Goal: Task Accomplishment & Management: Use online tool/utility

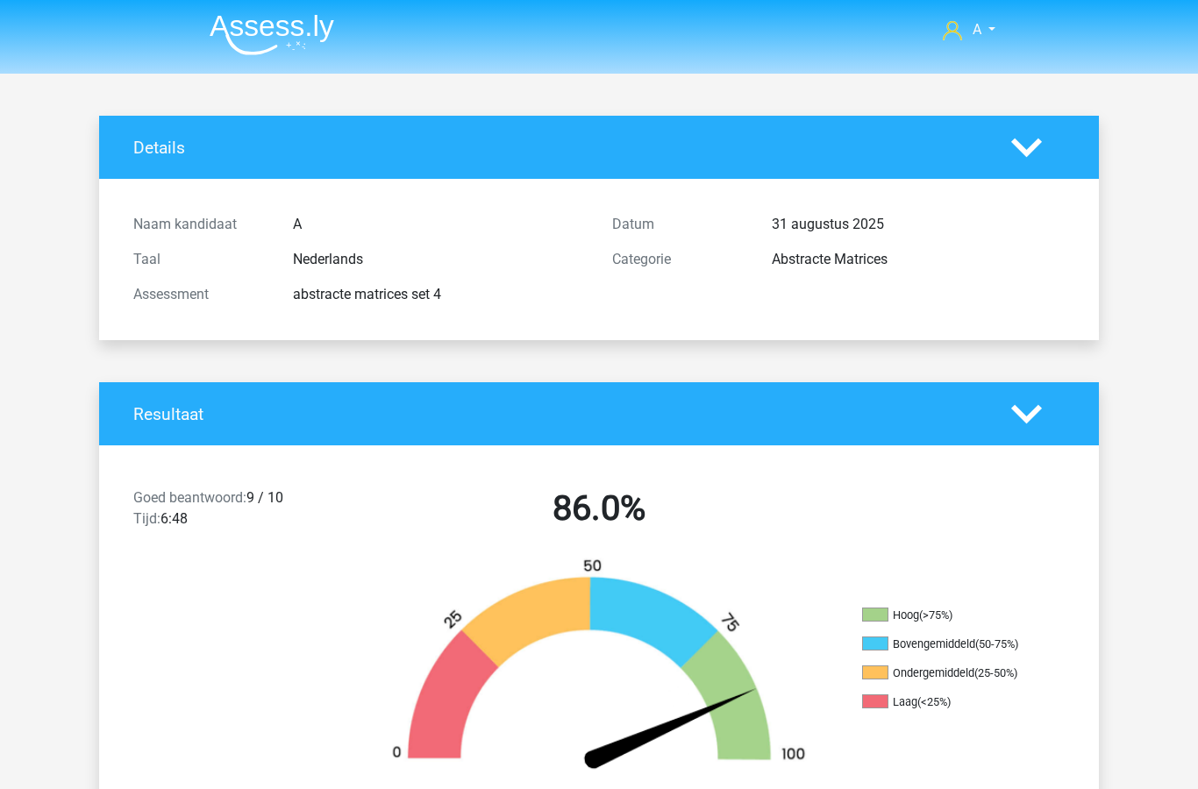
scroll to position [504, 0]
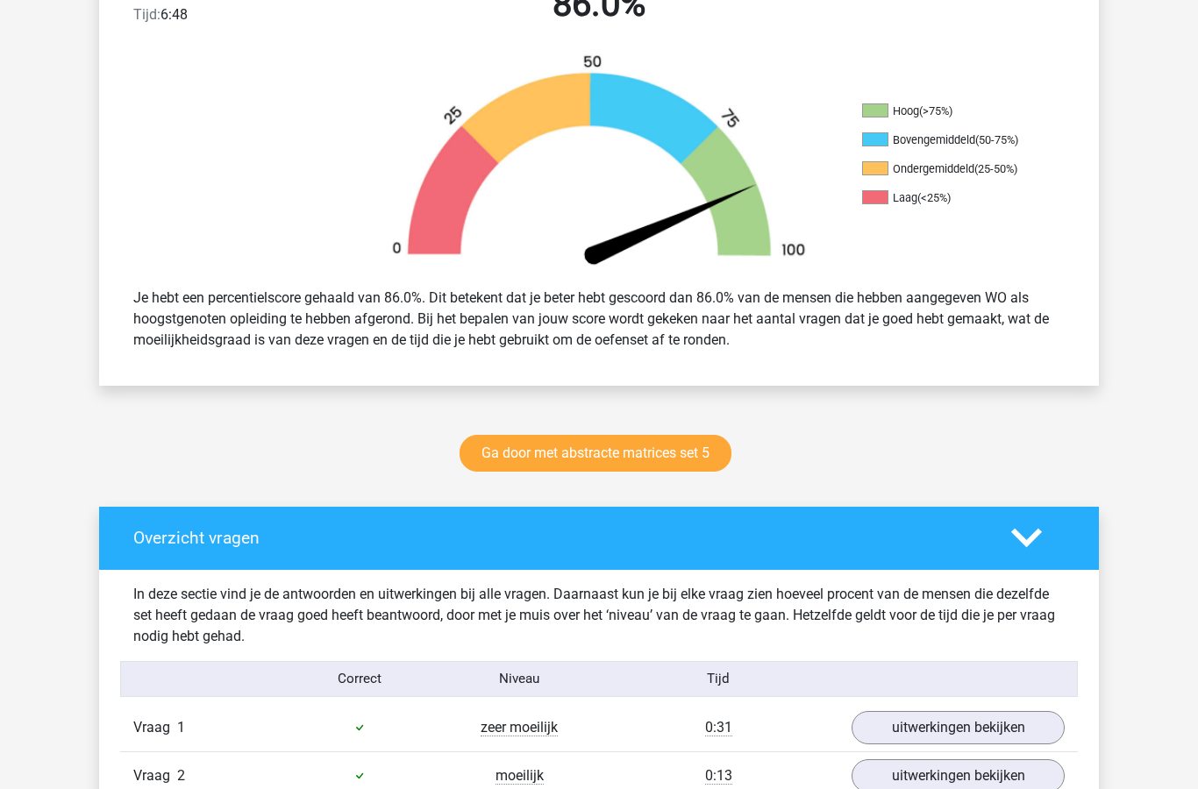
click at [633, 458] on link "Ga door met abstracte matrices set 5" at bounding box center [595, 453] width 272 height 37
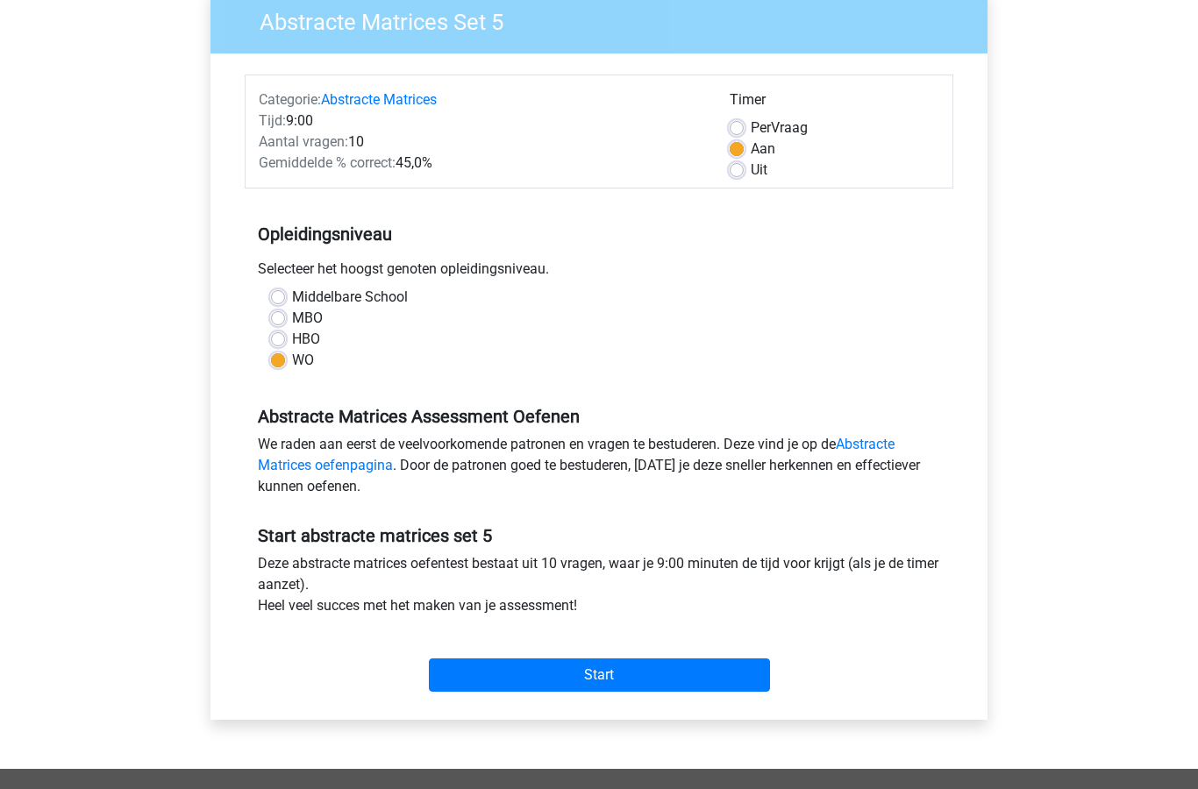
scroll to position [178, 0]
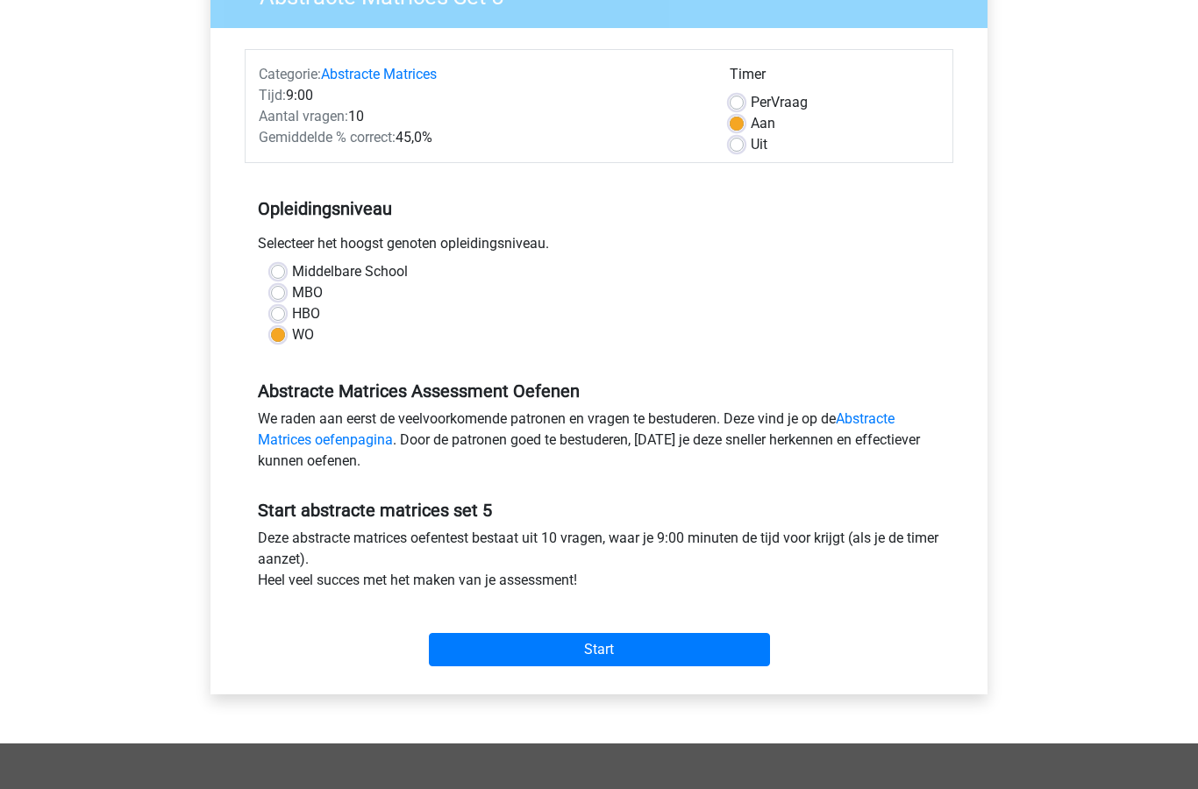
click at [651, 644] on input "Start" at bounding box center [599, 650] width 341 height 33
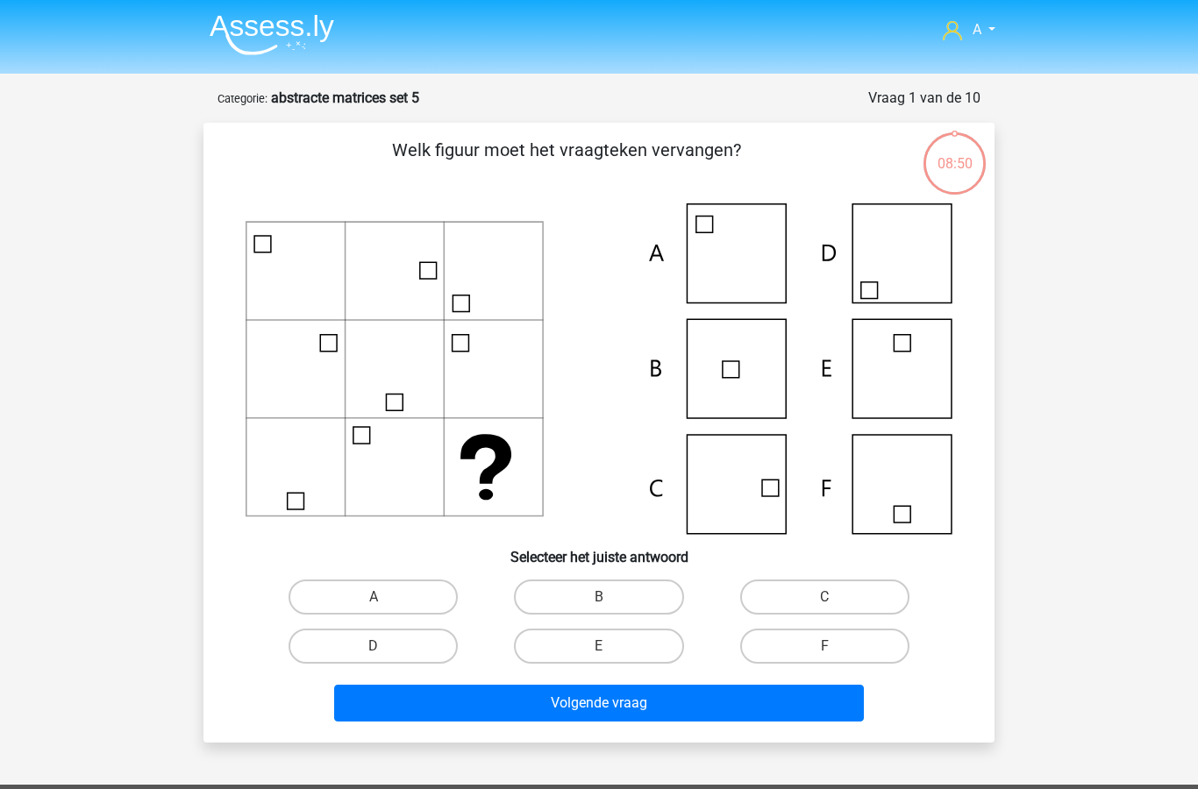
click at [812, 602] on label "C" at bounding box center [824, 597] width 169 height 35
click at [824, 602] on input "C" at bounding box center [829, 602] width 11 height 11
radio input "true"
click at [694, 708] on button "Volgende vraag" at bounding box center [599, 703] width 530 height 37
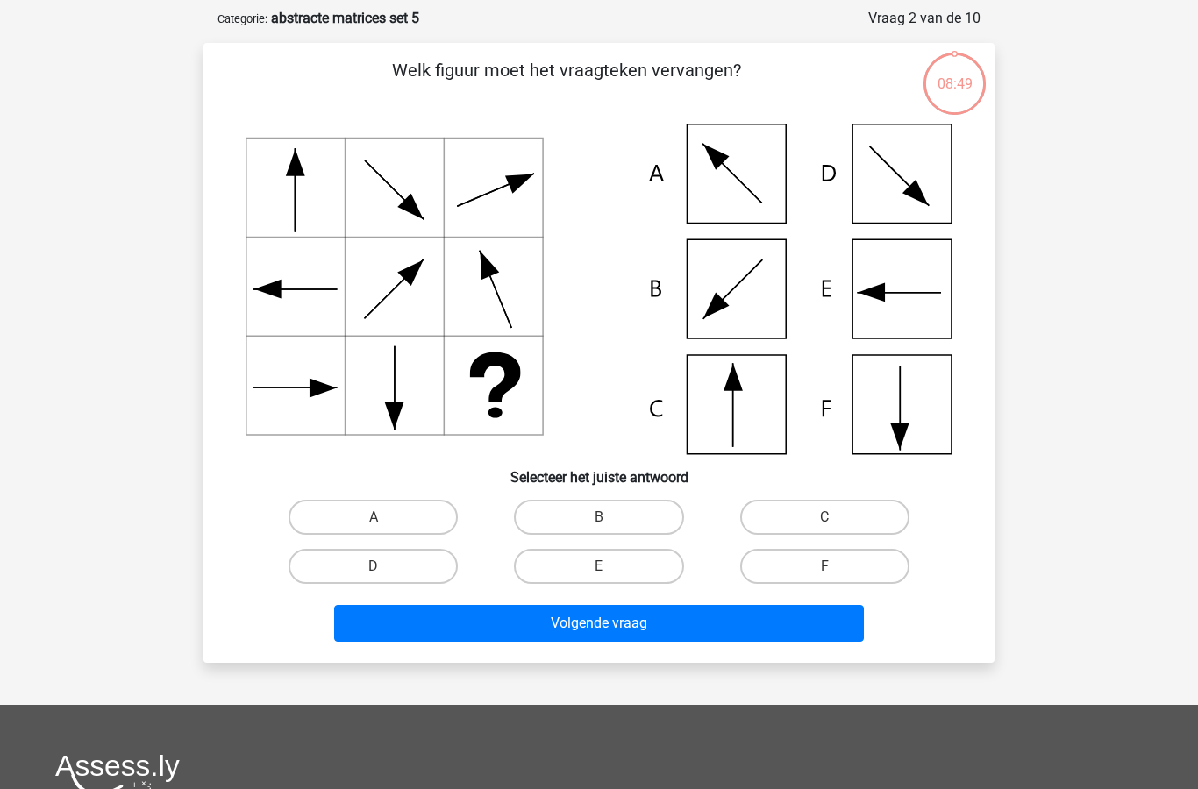
scroll to position [88, 0]
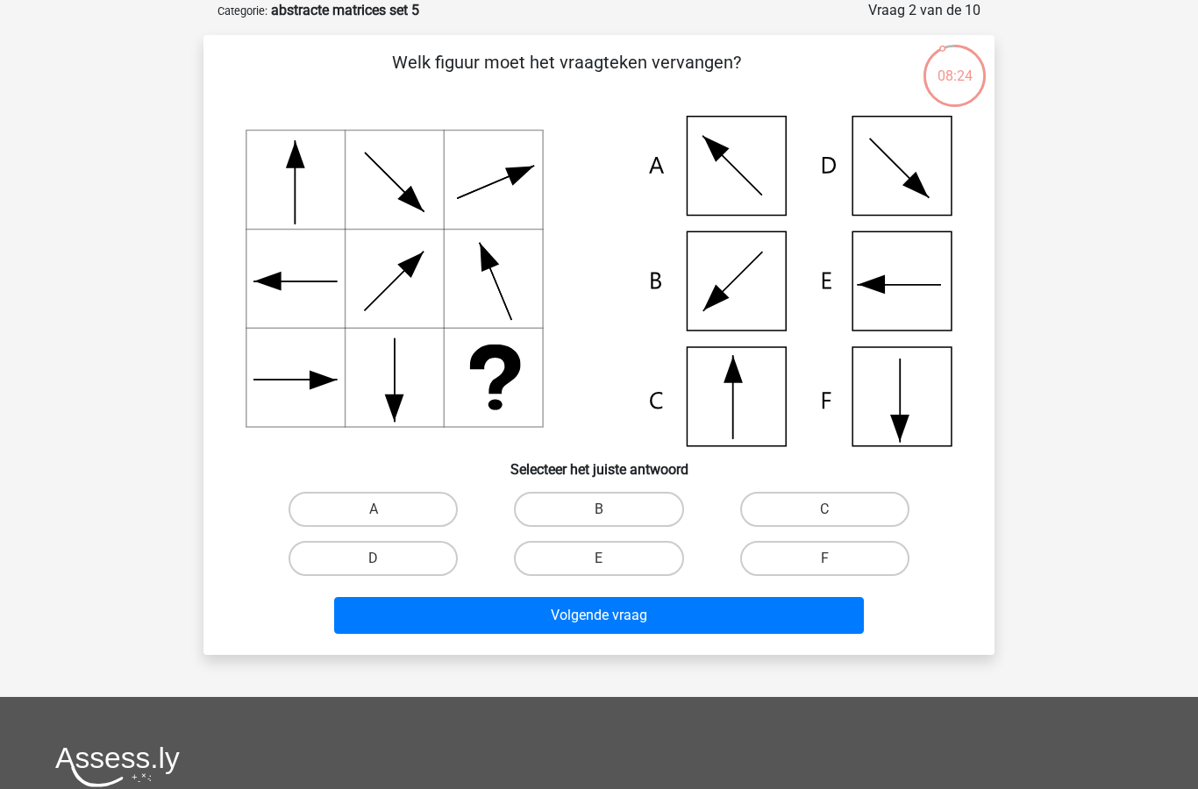
click at [387, 573] on label "D" at bounding box center [372, 558] width 169 height 35
click at [385, 570] on input "D" at bounding box center [379, 564] width 11 height 11
radio input "true"
click at [554, 631] on button "Volgende vraag" at bounding box center [599, 615] width 530 height 37
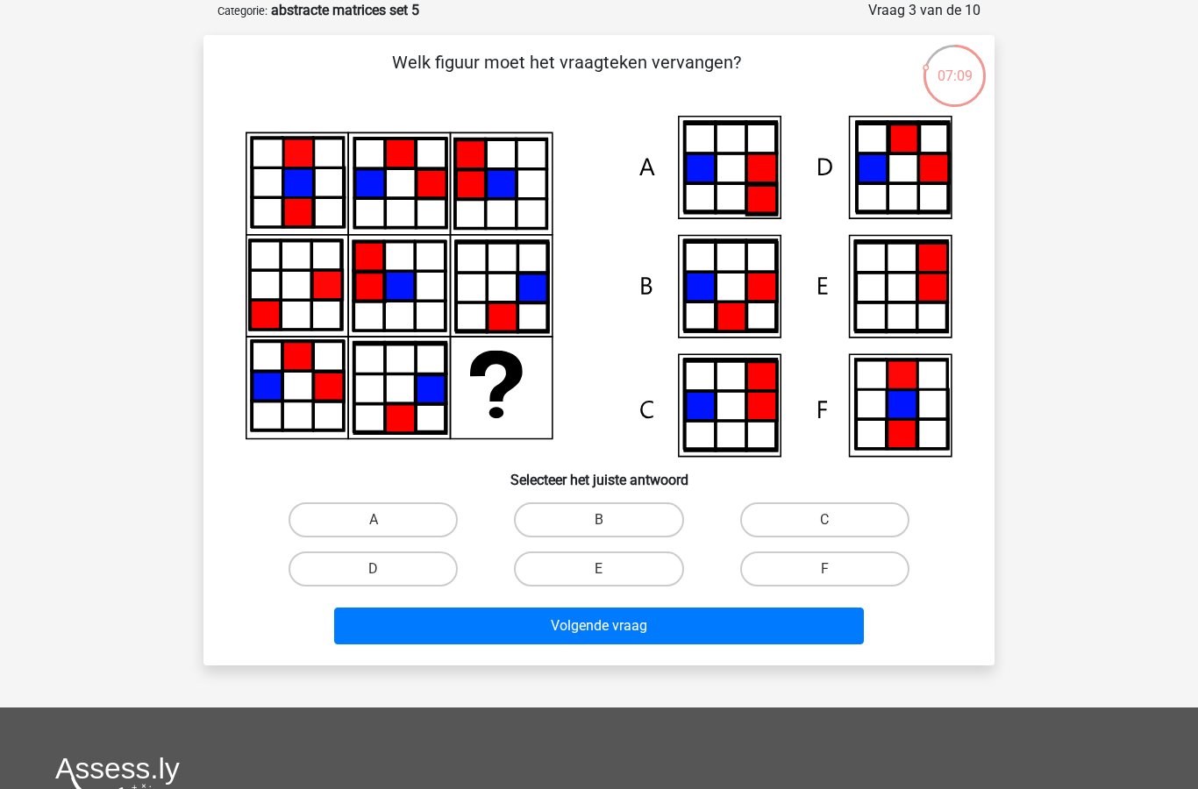
click at [847, 522] on label "C" at bounding box center [824, 519] width 169 height 35
click at [836, 522] on input "C" at bounding box center [829, 525] width 11 height 11
radio input "true"
click at [705, 629] on button "Volgende vraag" at bounding box center [599, 626] width 530 height 37
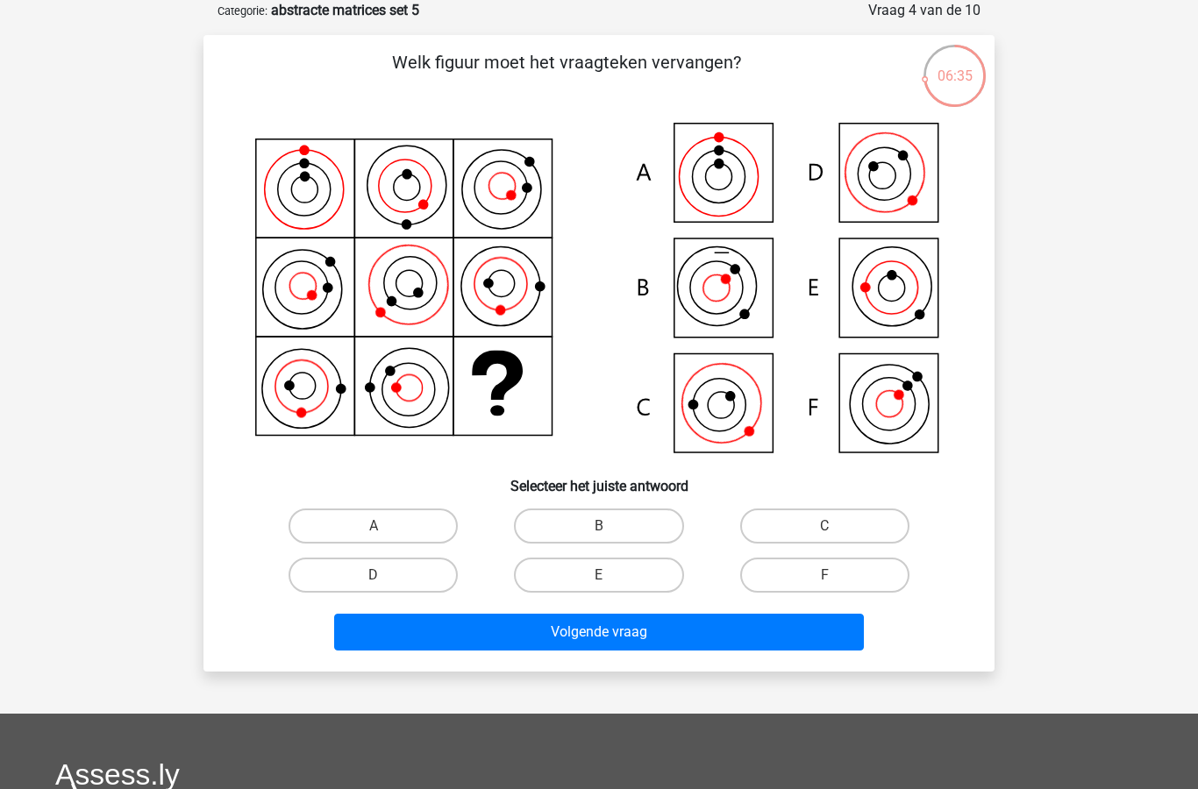
click at [839, 523] on label "C" at bounding box center [824, 526] width 169 height 35
click at [836, 526] on input "C" at bounding box center [829, 531] width 11 height 11
radio input "true"
click at [685, 637] on button "Volgende vraag" at bounding box center [599, 632] width 530 height 37
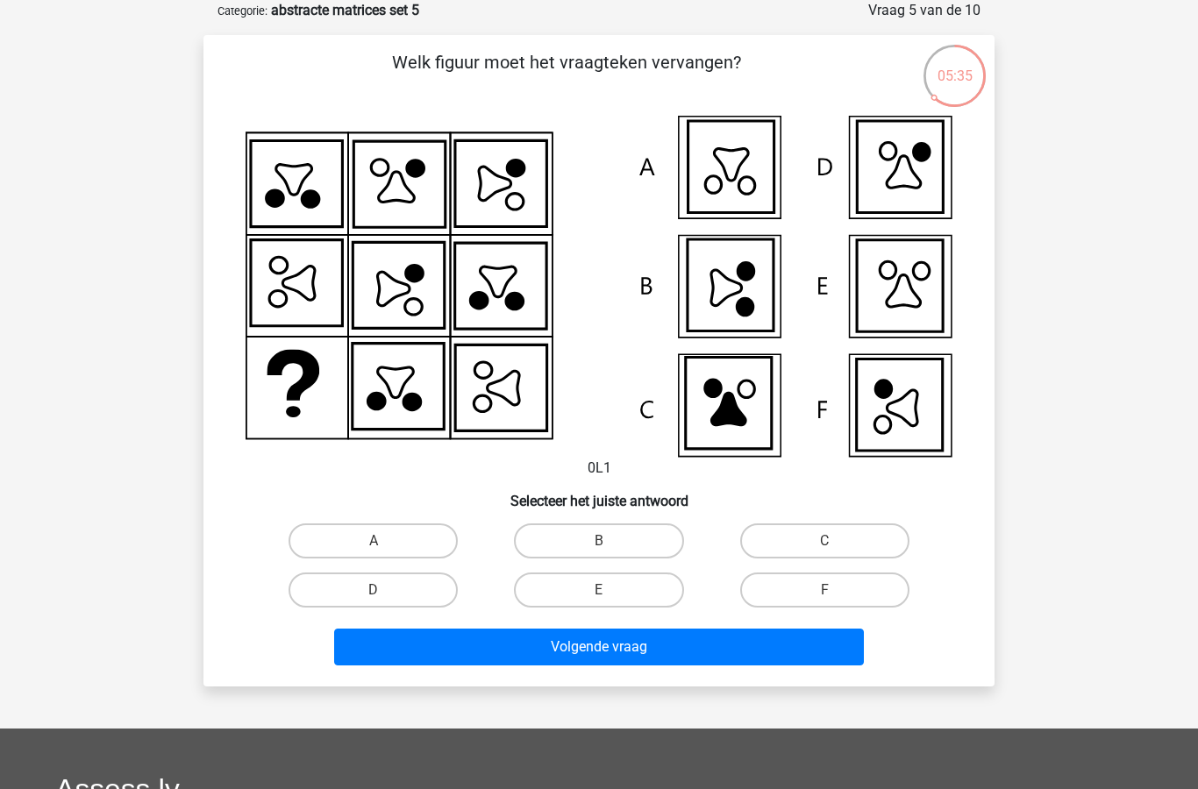
click at [393, 599] on label "D" at bounding box center [372, 590] width 169 height 35
click at [385, 599] on input "D" at bounding box center [379, 595] width 11 height 11
radio input "true"
click at [621, 659] on button "Volgende vraag" at bounding box center [599, 647] width 530 height 37
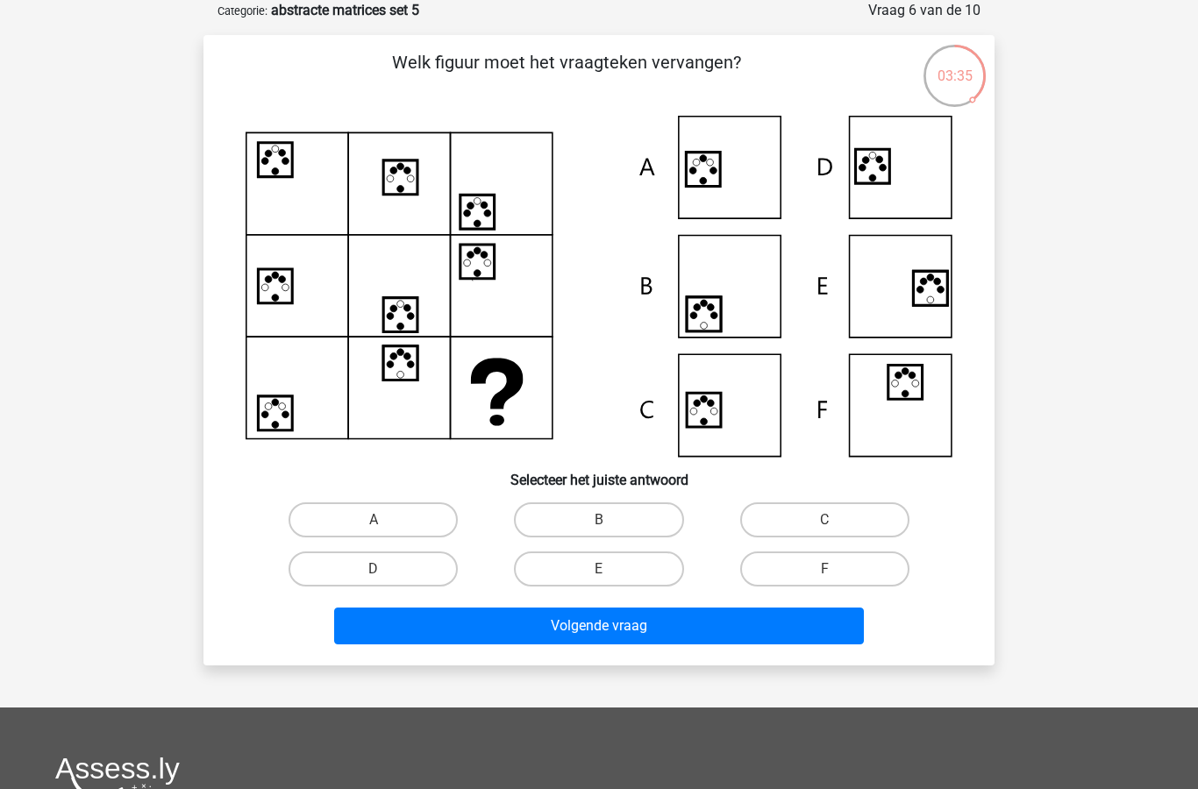
click at [830, 510] on label "C" at bounding box center [824, 519] width 169 height 35
click at [830, 520] on input "C" at bounding box center [829, 525] width 11 height 11
radio input "true"
click at [695, 630] on button "Volgende vraag" at bounding box center [599, 626] width 530 height 37
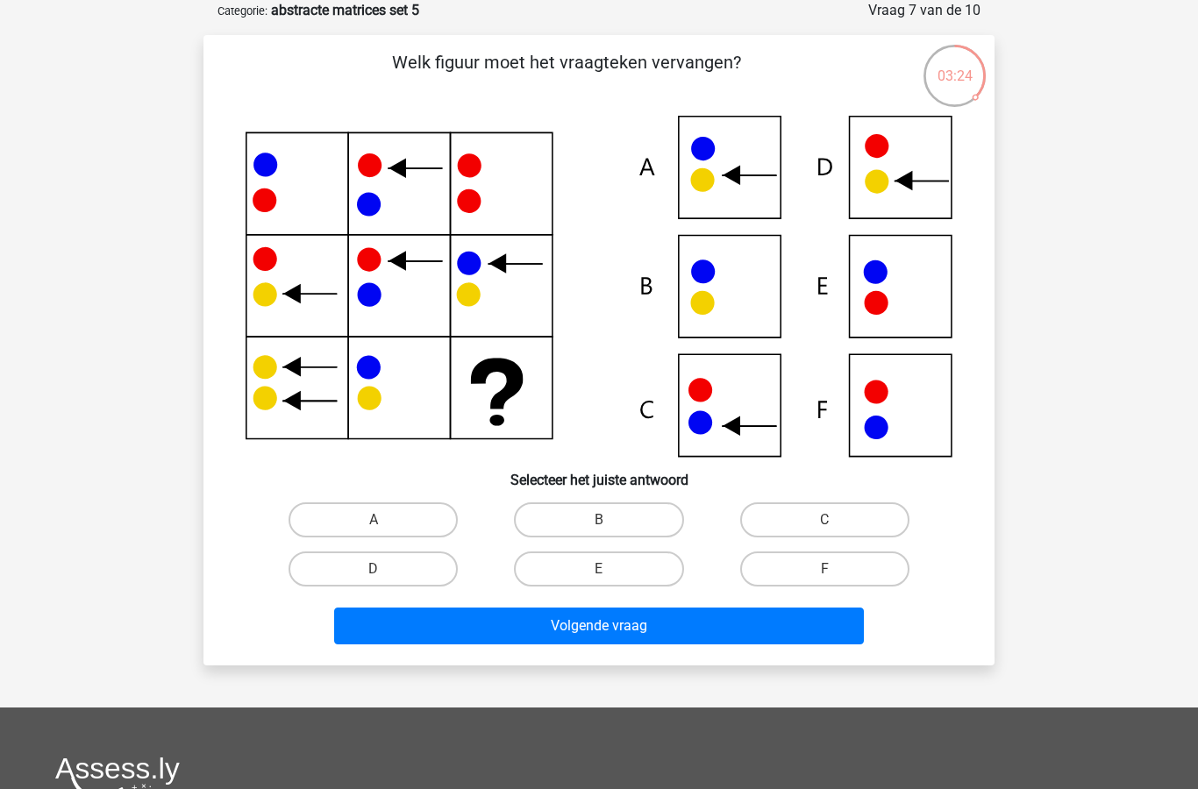
click at [822, 518] on label "C" at bounding box center [824, 519] width 169 height 35
click at [824, 520] on input "C" at bounding box center [829, 525] width 11 height 11
radio input "true"
click at [704, 626] on button "Volgende vraag" at bounding box center [599, 626] width 530 height 37
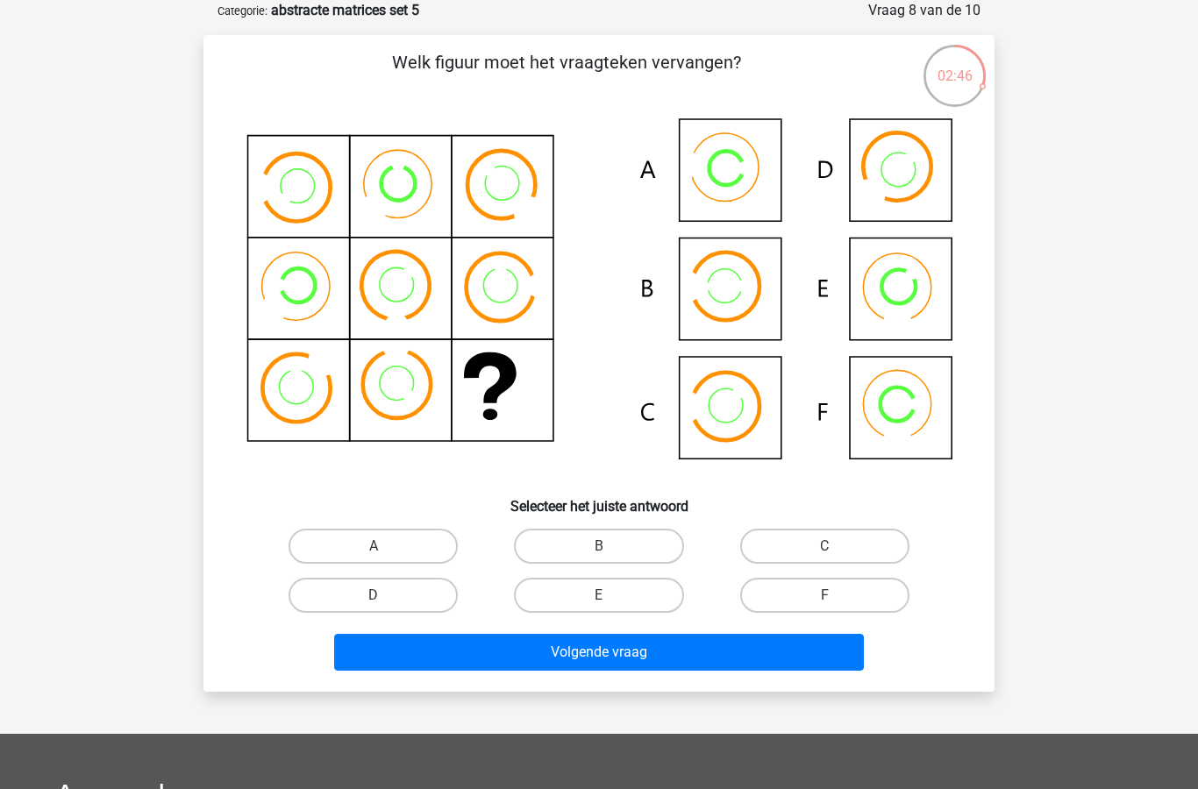
click at [831, 541] on label "C" at bounding box center [824, 546] width 169 height 35
click at [831, 546] on input "C" at bounding box center [829, 551] width 11 height 11
radio input "true"
click at [679, 659] on button "Volgende vraag" at bounding box center [599, 652] width 530 height 37
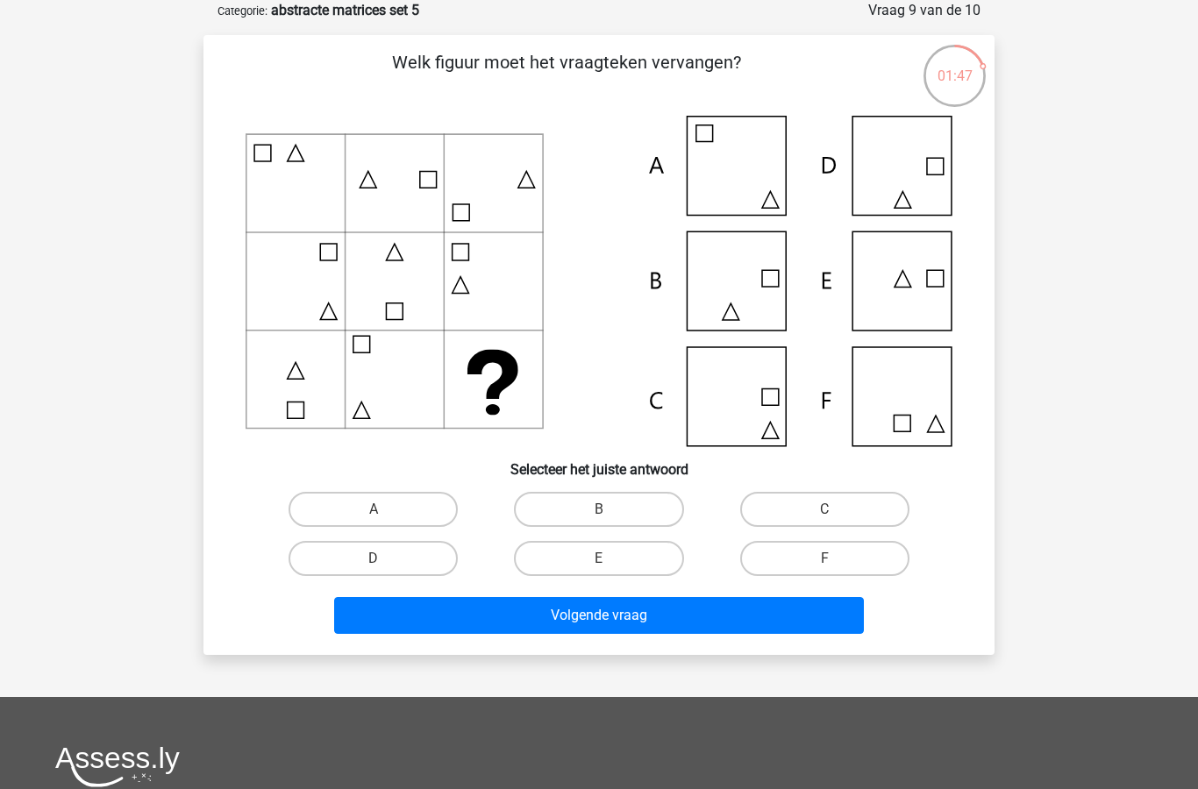
click at [825, 509] on label "C" at bounding box center [824, 509] width 169 height 35
click at [825, 509] on input "C" at bounding box center [829, 514] width 11 height 11
radio input "true"
click at [681, 623] on button "Volgende vraag" at bounding box center [599, 615] width 530 height 37
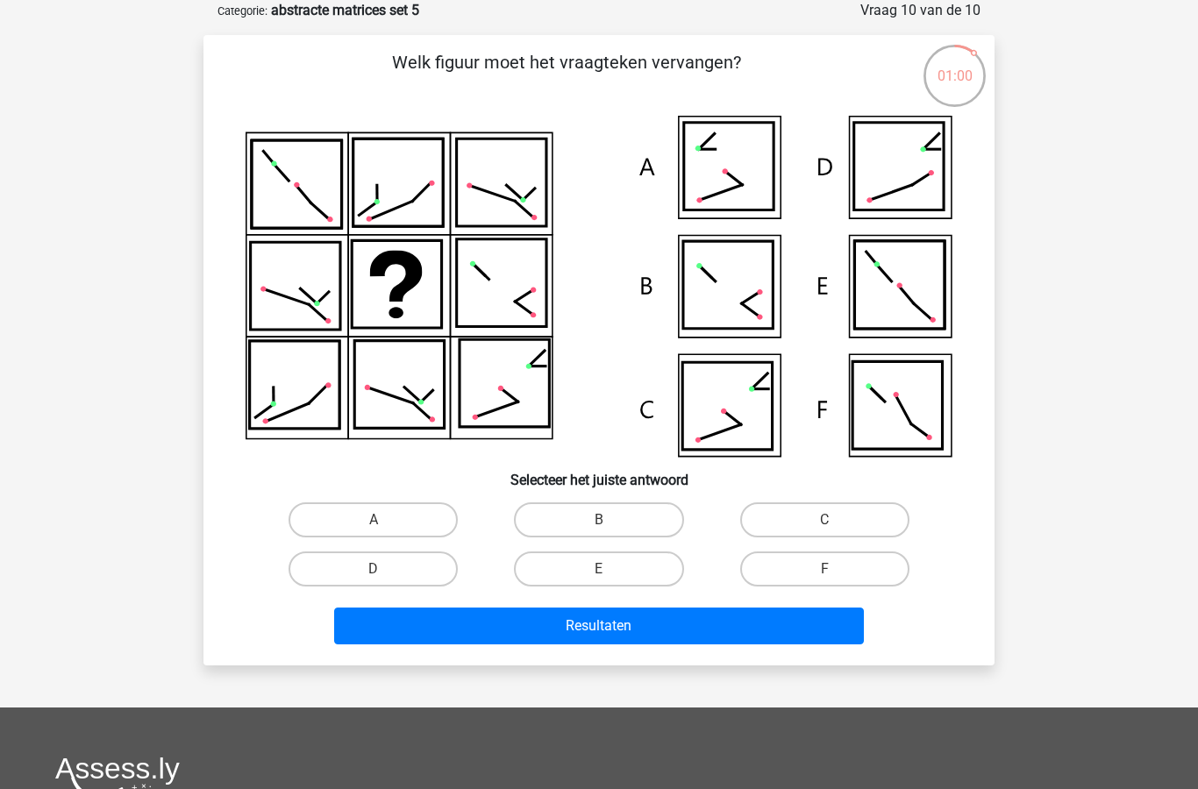
click at [825, 508] on label "C" at bounding box center [824, 519] width 169 height 35
click at [825, 520] on input "C" at bounding box center [829, 525] width 11 height 11
radio input "true"
click at [695, 623] on button "Resultaten" at bounding box center [599, 626] width 530 height 37
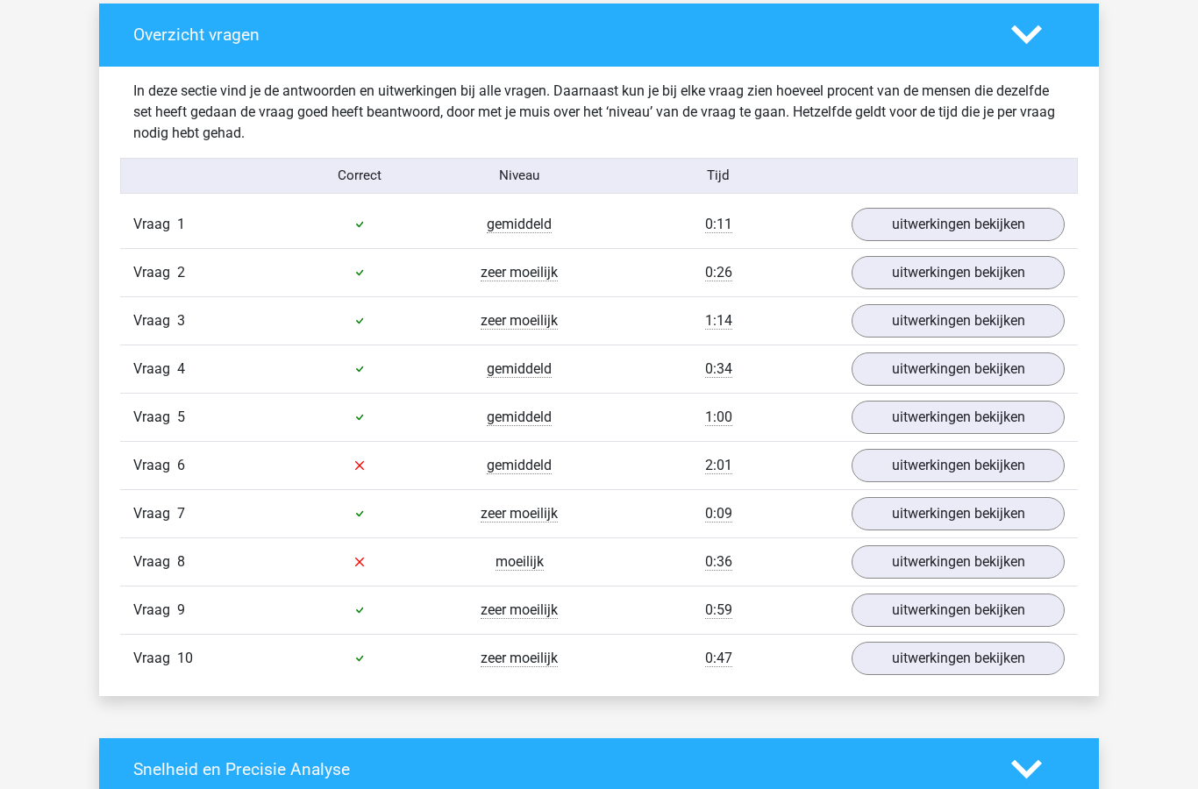
scroll to position [1020, 0]
